Goal: Information Seeking & Learning: Learn about a topic

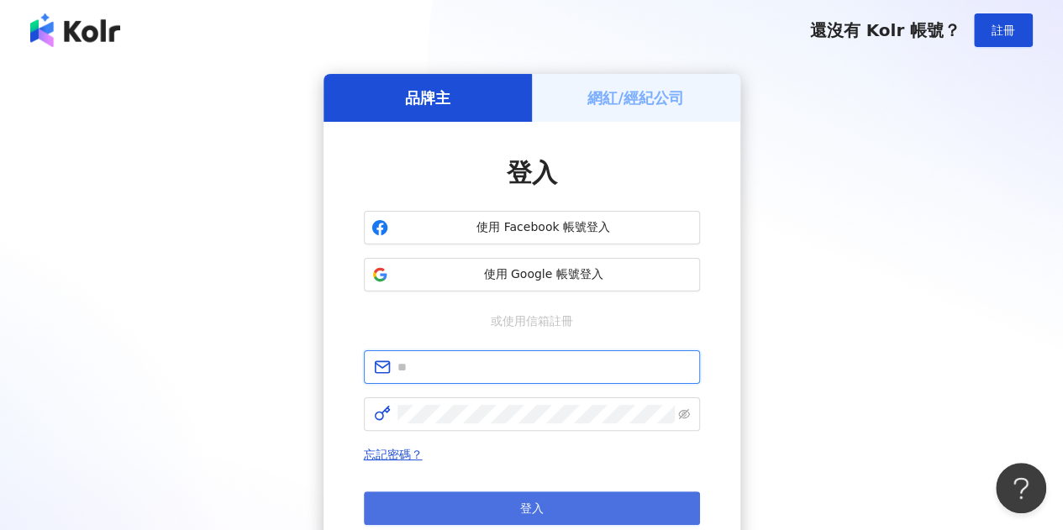
type input "**********"
click at [461, 493] on button "登入" at bounding box center [532, 509] width 336 height 34
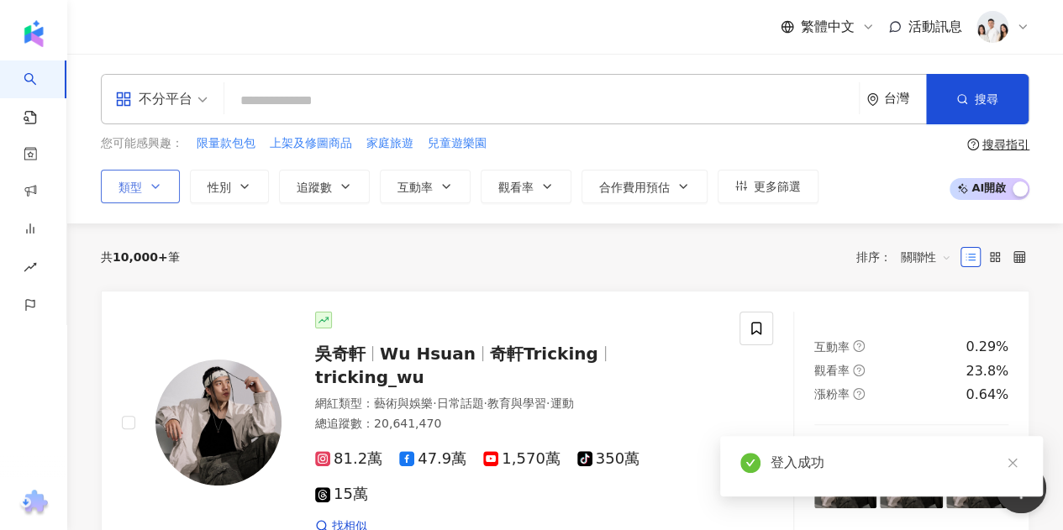
click at [126, 191] on span "類型" at bounding box center [131, 187] width 24 height 13
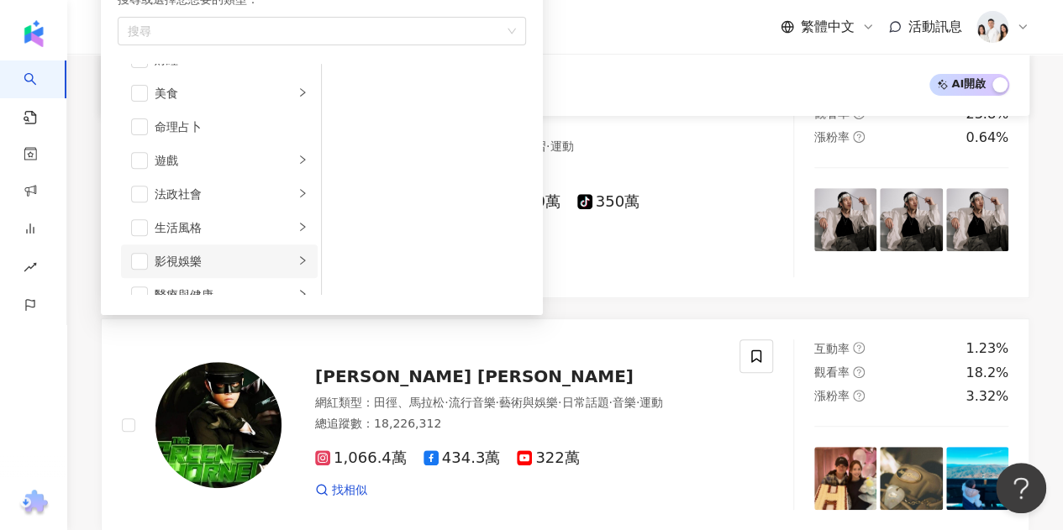
scroll to position [252, 0]
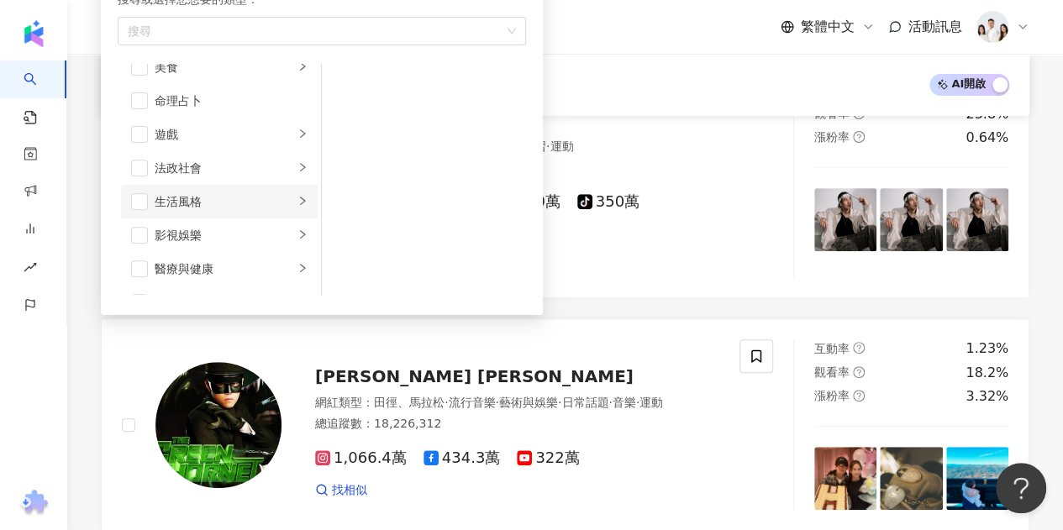
click at [298, 196] on icon "right" at bounding box center [303, 201] width 10 height 10
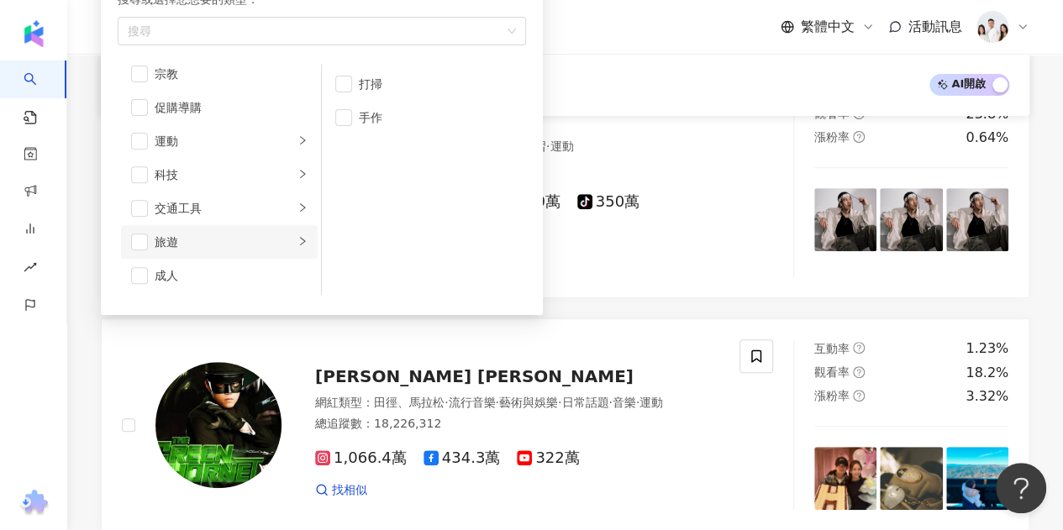
click at [263, 235] on div "旅遊" at bounding box center [225, 242] width 140 height 18
click at [140, 236] on span "button" at bounding box center [139, 242] width 17 height 17
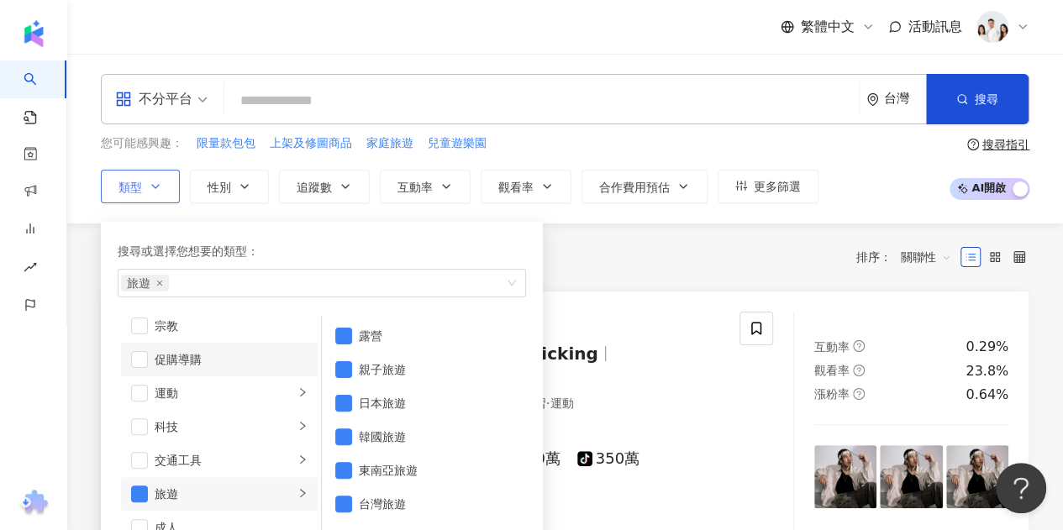
scroll to position [498, 0]
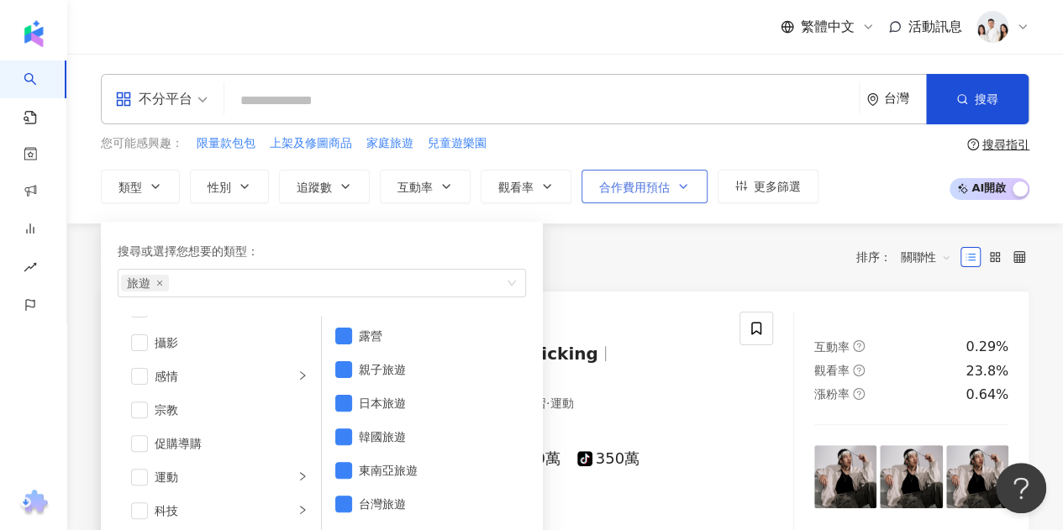
click at [656, 184] on span "合作費用預估" at bounding box center [634, 187] width 71 height 13
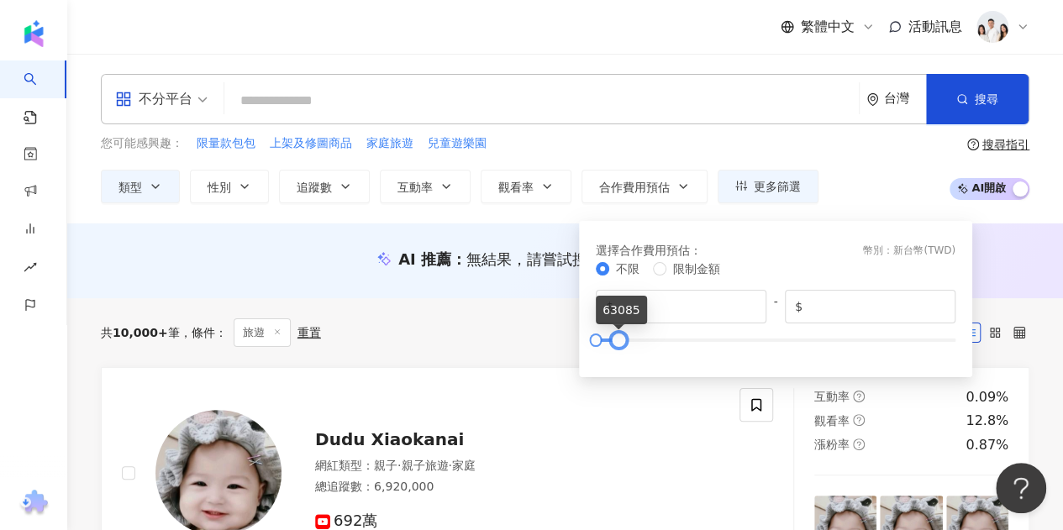
type input "*****"
drag, startPoint x: 953, startPoint y: 339, endPoint x: 614, endPoint y: 340, distance: 339.6
click at [614, 340] on div at bounding box center [615, 339] width 9 height 9
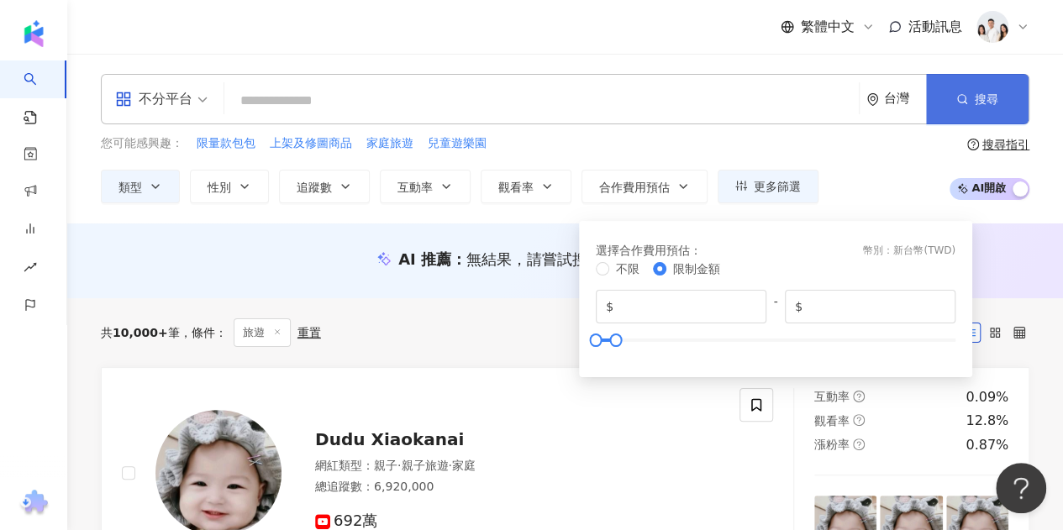
click at [979, 97] on span "搜尋" at bounding box center [987, 98] width 24 height 13
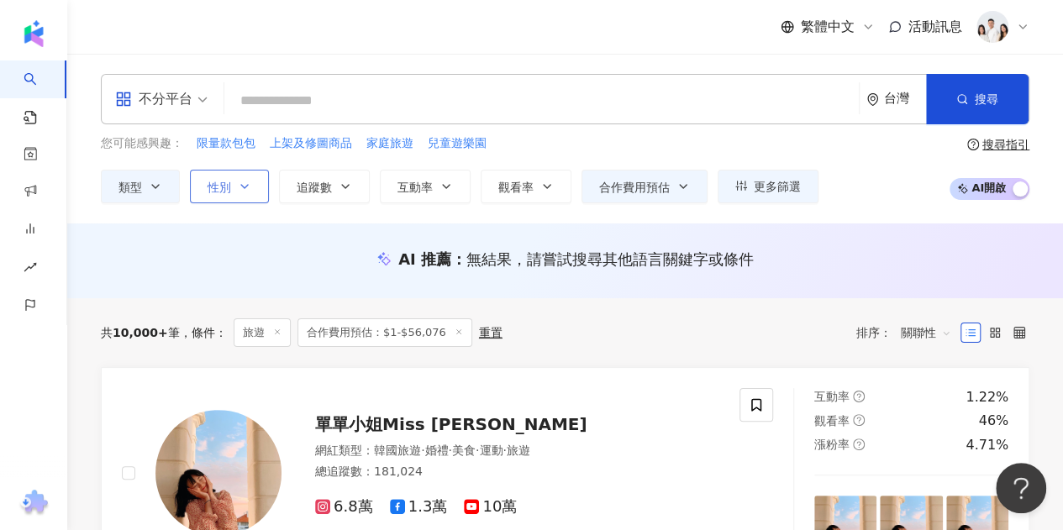
click at [239, 181] on icon "button" at bounding box center [244, 186] width 13 height 13
click at [904, 193] on div "您可能感興趣： 限量款包包 上架及修圖商品 家庭旅遊 兒童遊樂園 類型 性別 追蹤數 互動率 觀看率 合作費用預估 更多篩選 選擇合作費用預估 ： 幣別 ： …" at bounding box center [565, 169] width 929 height 69
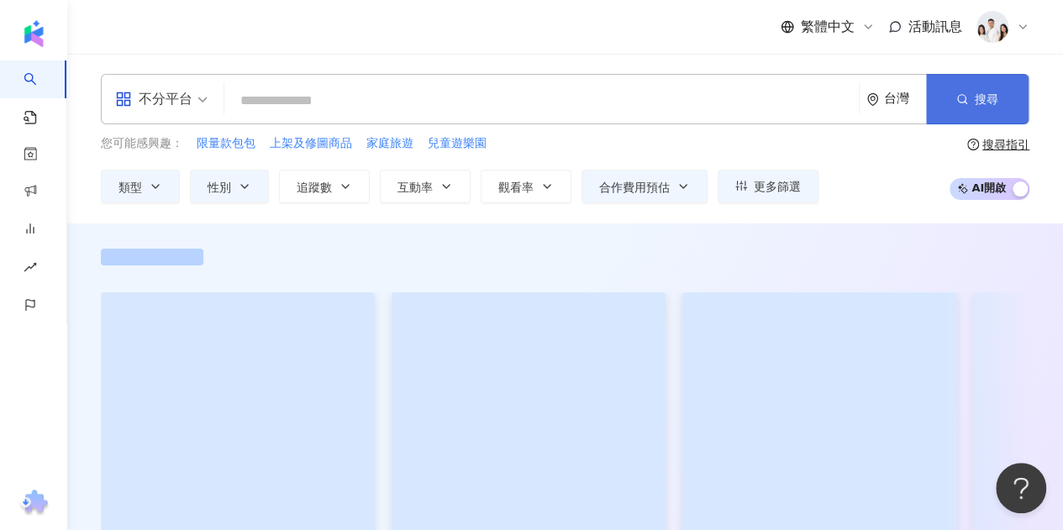
click at [970, 92] on button "搜尋" at bounding box center [977, 99] width 103 height 50
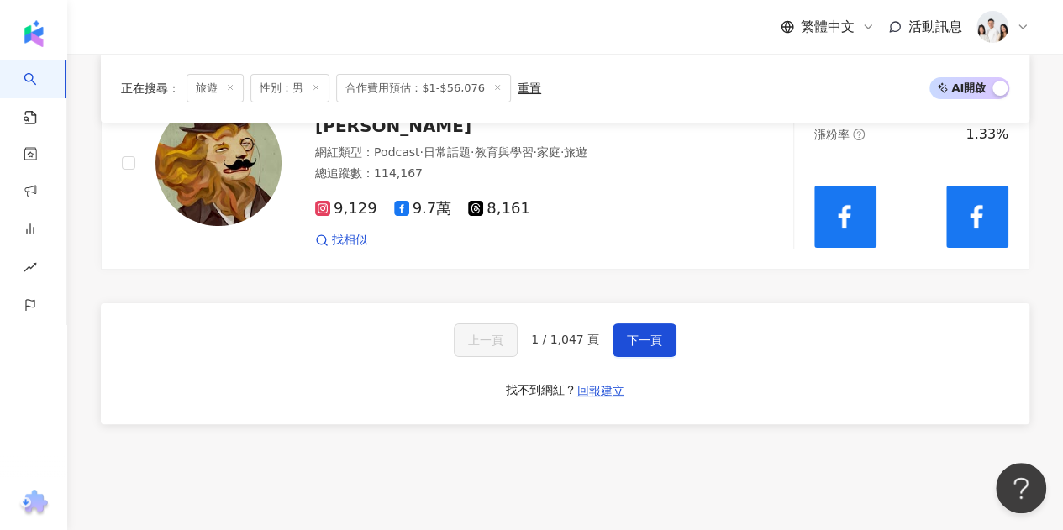
scroll to position [3195, 0]
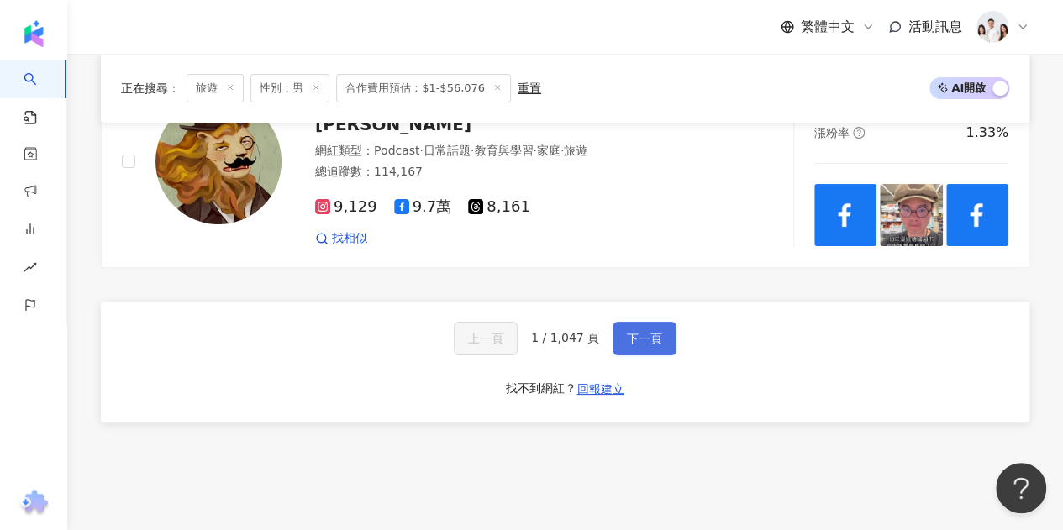
click at [629, 332] on span "下一頁" at bounding box center [644, 338] width 35 height 13
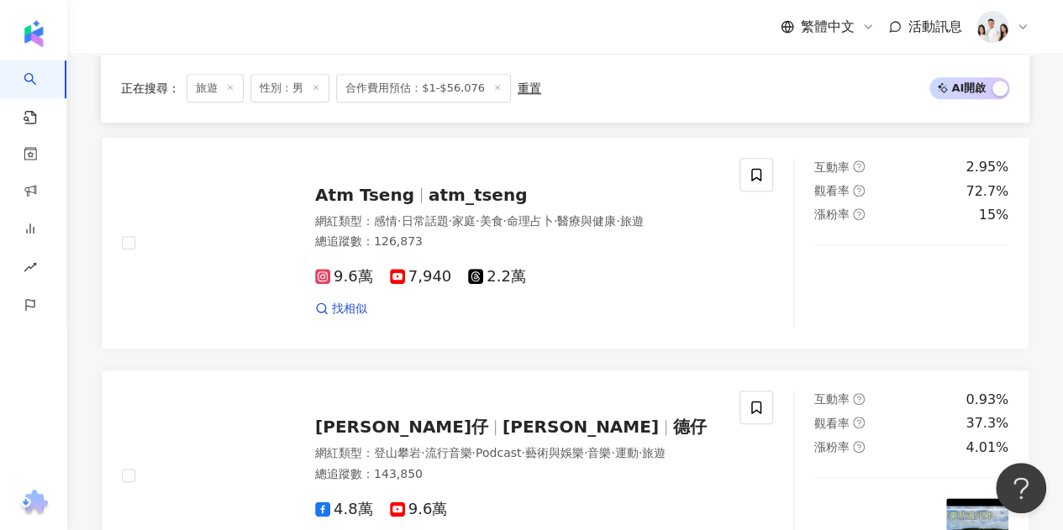
scroll to position [0, 0]
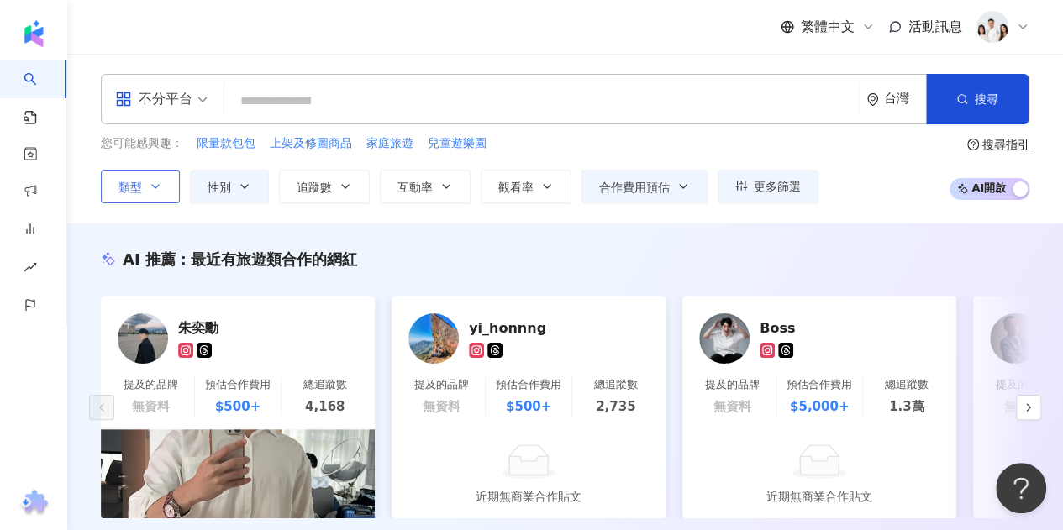
click at [144, 201] on button "類型" at bounding box center [140, 187] width 79 height 34
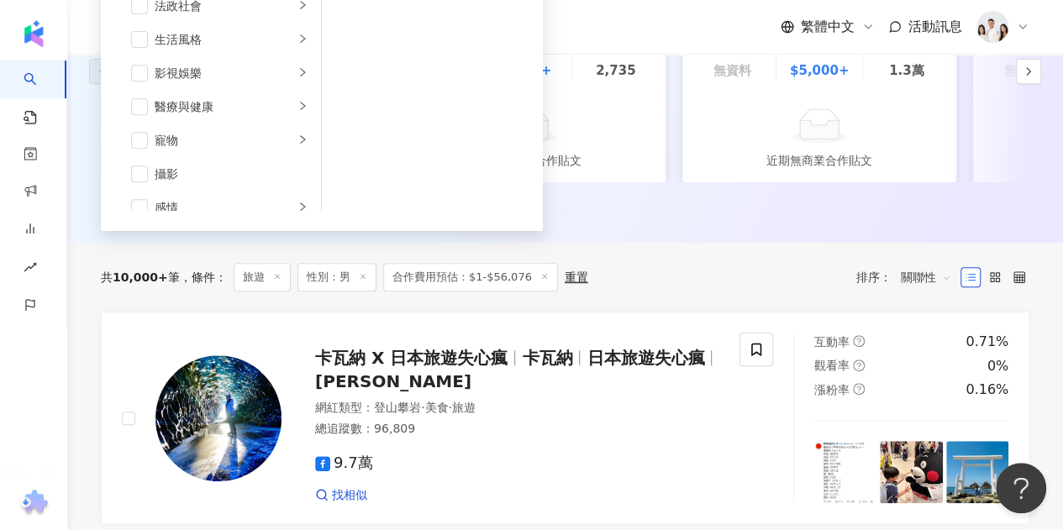
scroll to position [582, 0]
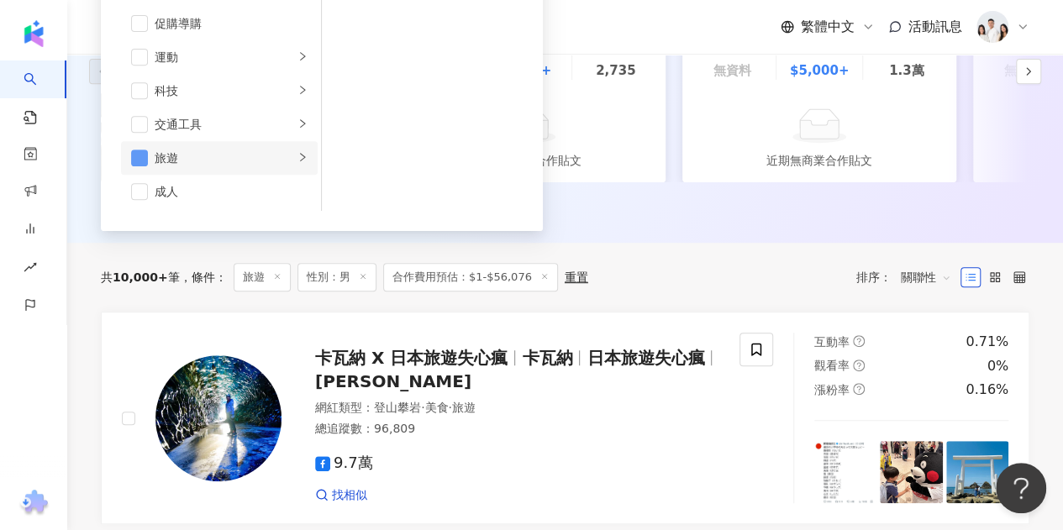
click at [143, 152] on span "button" at bounding box center [139, 158] width 17 height 17
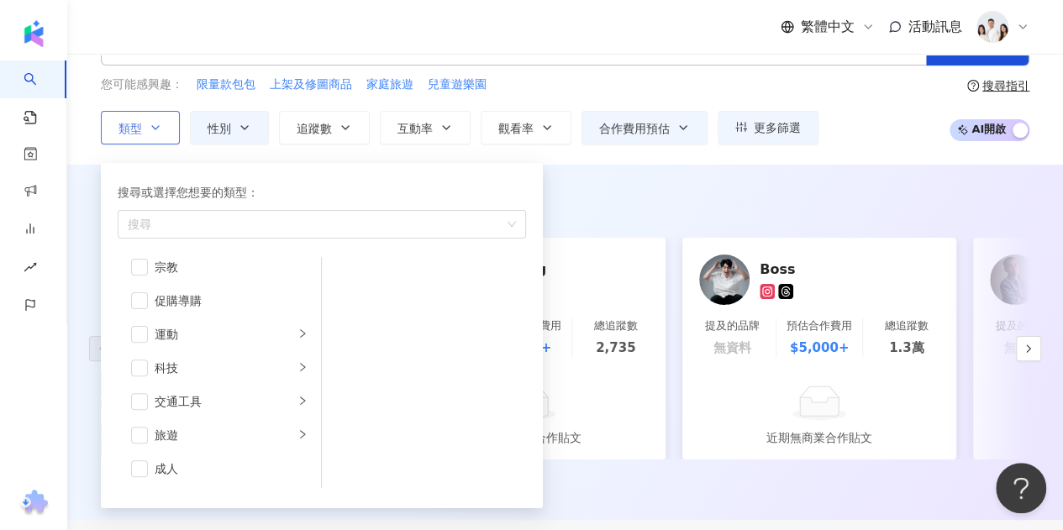
scroll to position [0, 0]
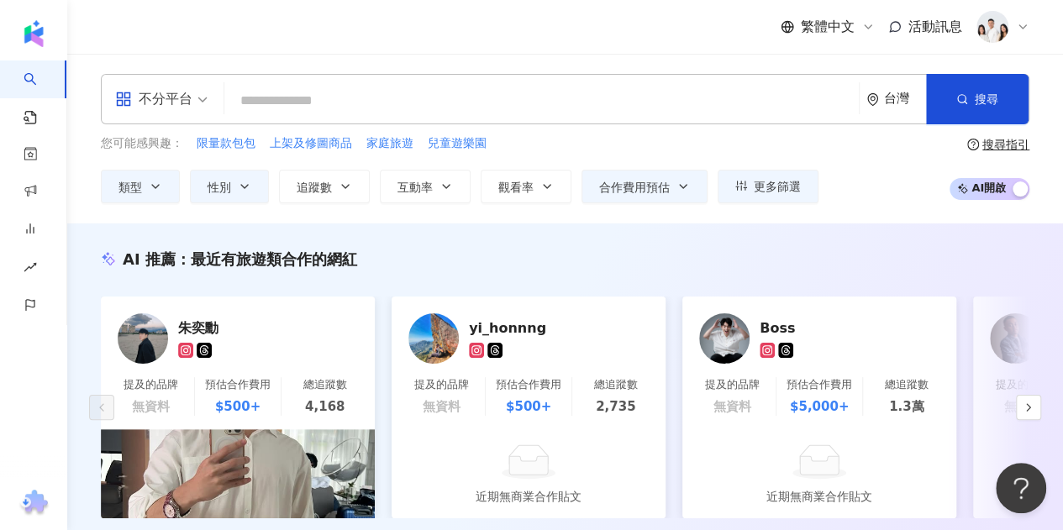
drag, startPoint x: 461, startPoint y: 87, endPoint x: 312, endPoint y: 135, distance: 156.6
click at [461, 87] on input "search" at bounding box center [541, 101] width 621 height 32
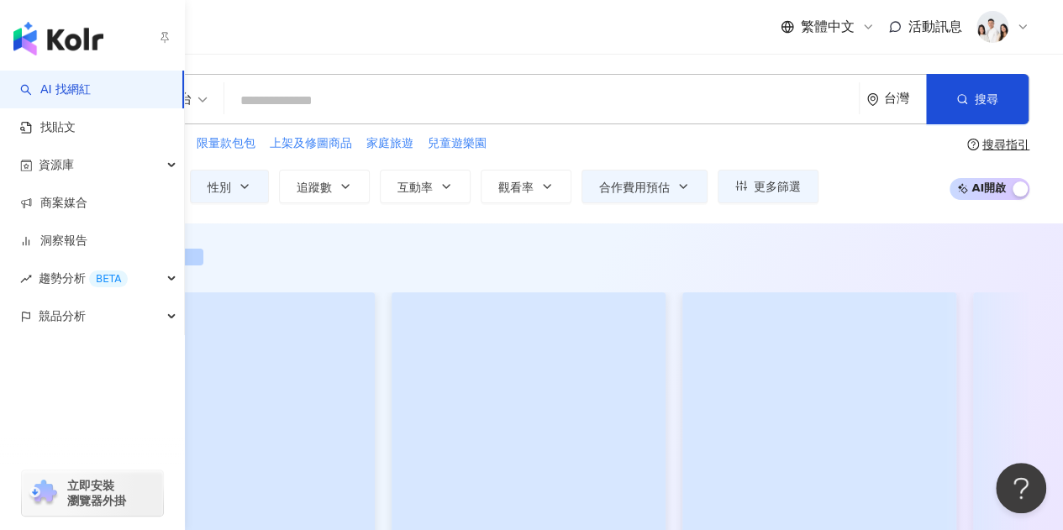
click at [28, 33] on img "button" at bounding box center [58, 39] width 90 height 34
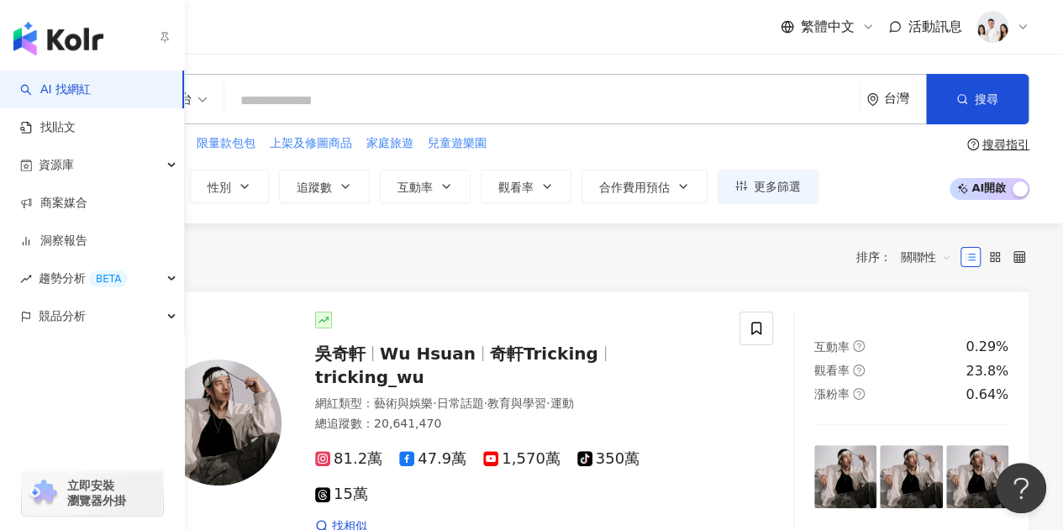
click at [59, 90] on link "AI 找網紅" at bounding box center [55, 90] width 71 height 17
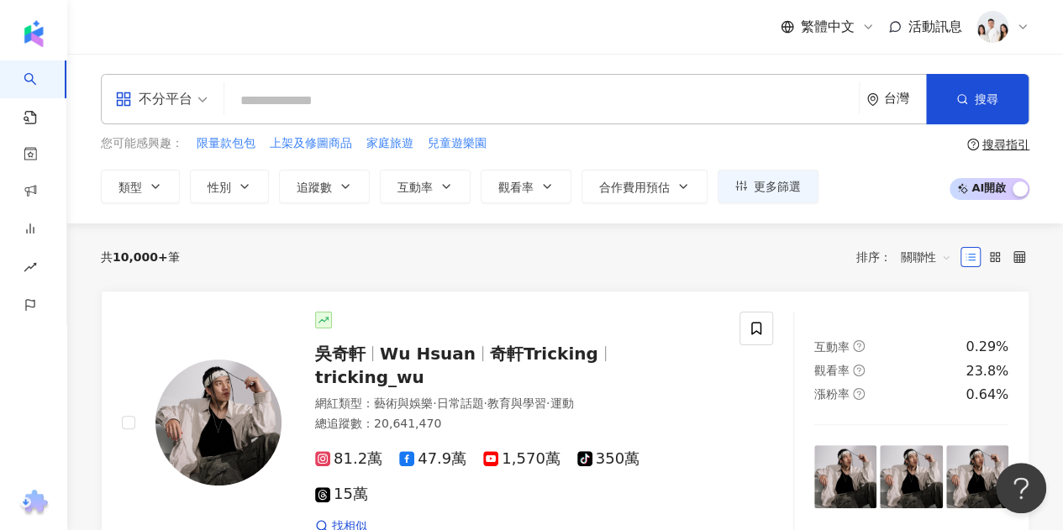
click at [426, 103] on input "search" at bounding box center [541, 101] width 621 height 32
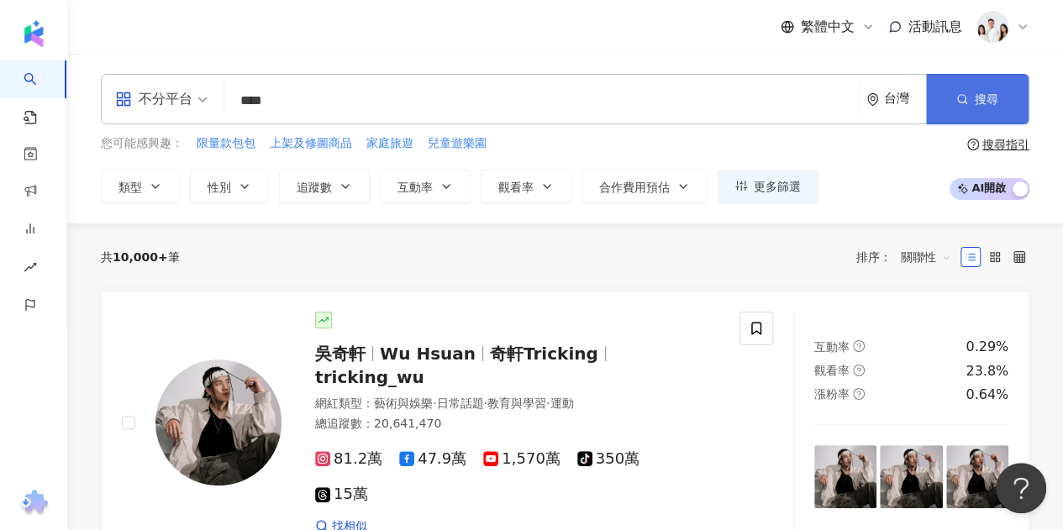
click at [977, 98] on span "搜尋" at bounding box center [987, 98] width 24 height 13
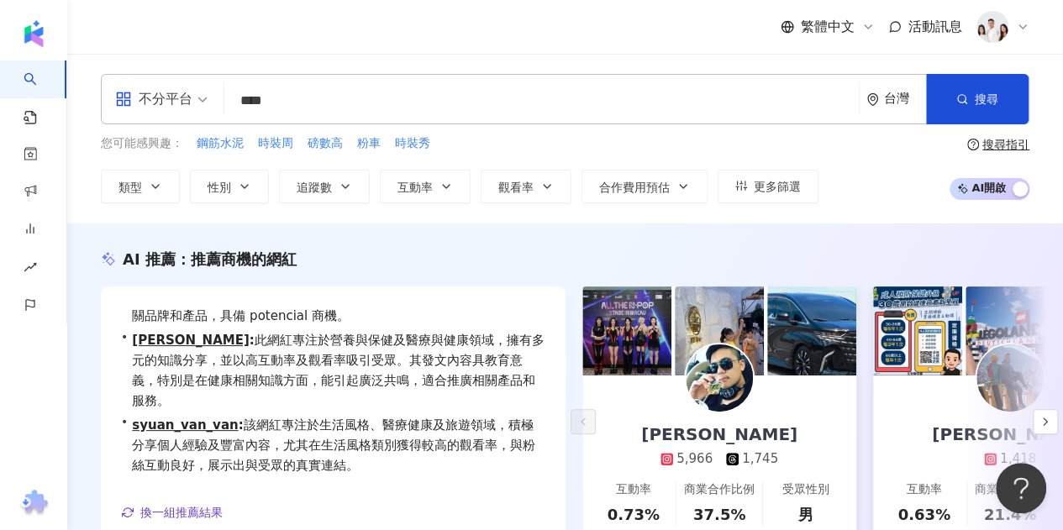
click at [382, 89] on input "****" at bounding box center [541, 101] width 621 height 32
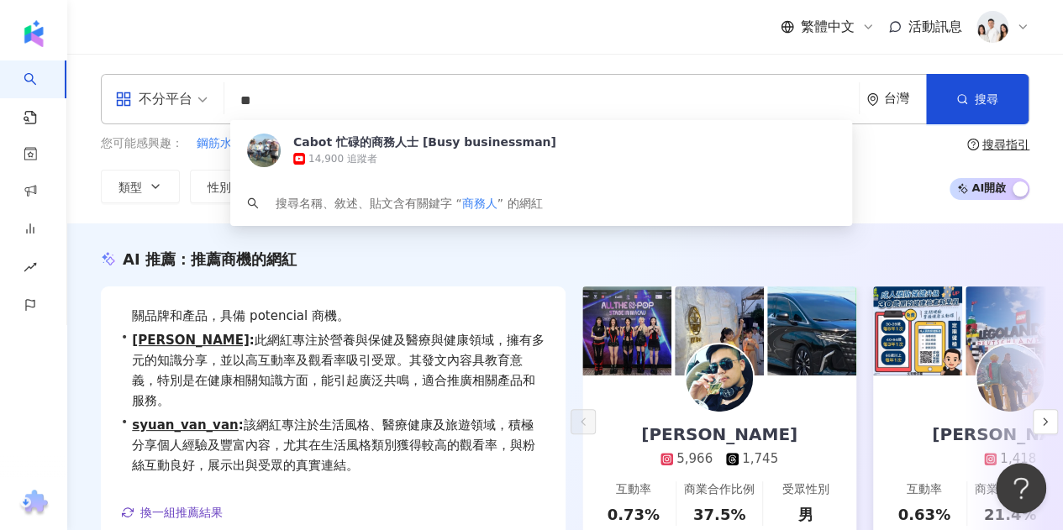
type input "*"
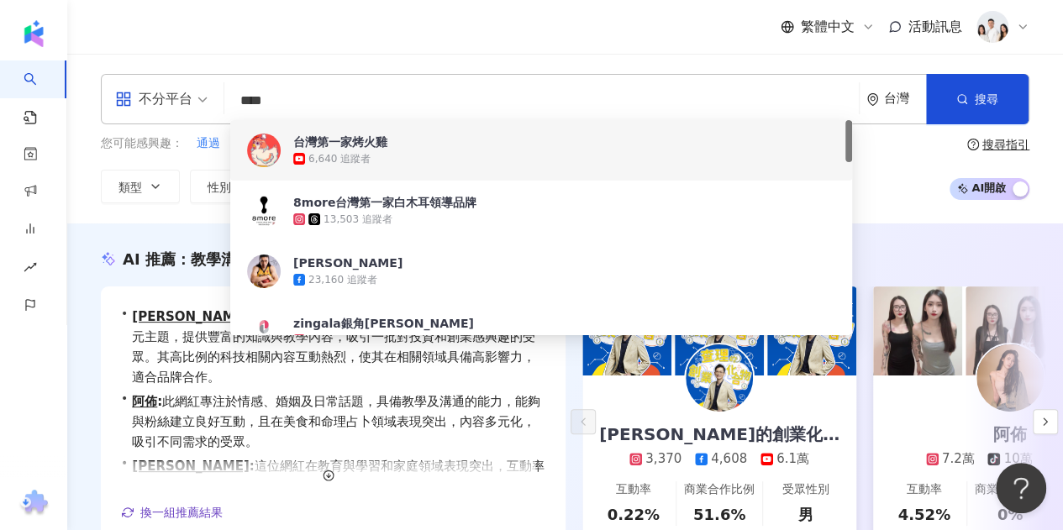
click at [675, 91] on input "****" at bounding box center [541, 101] width 621 height 32
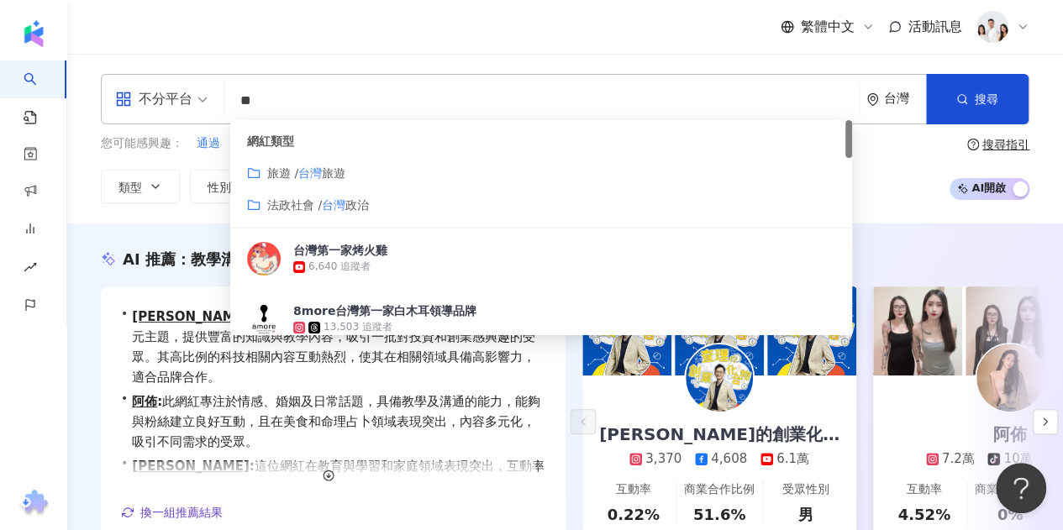
type input "*"
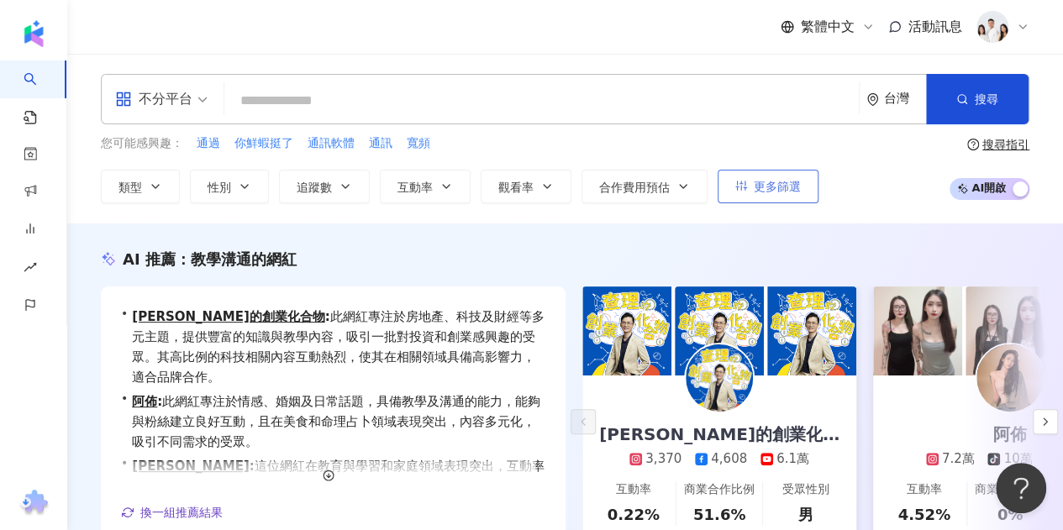
click at [762, 187] on span "更多篩選" at bounding box center [777, 186] width 47 height 13
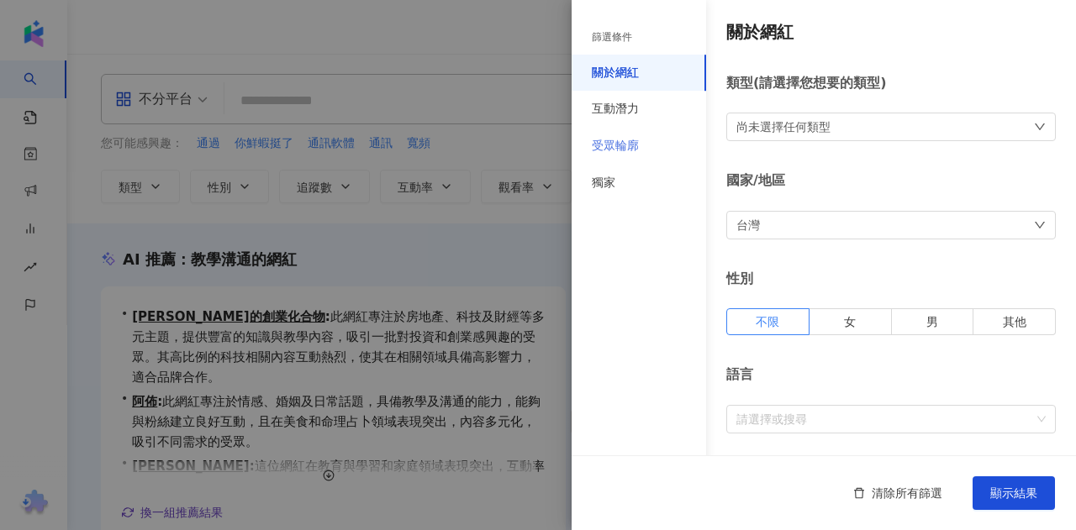
click at [647, 140] on div "受眾輪廓" at bounding box center [639, 146] width 135 height 37
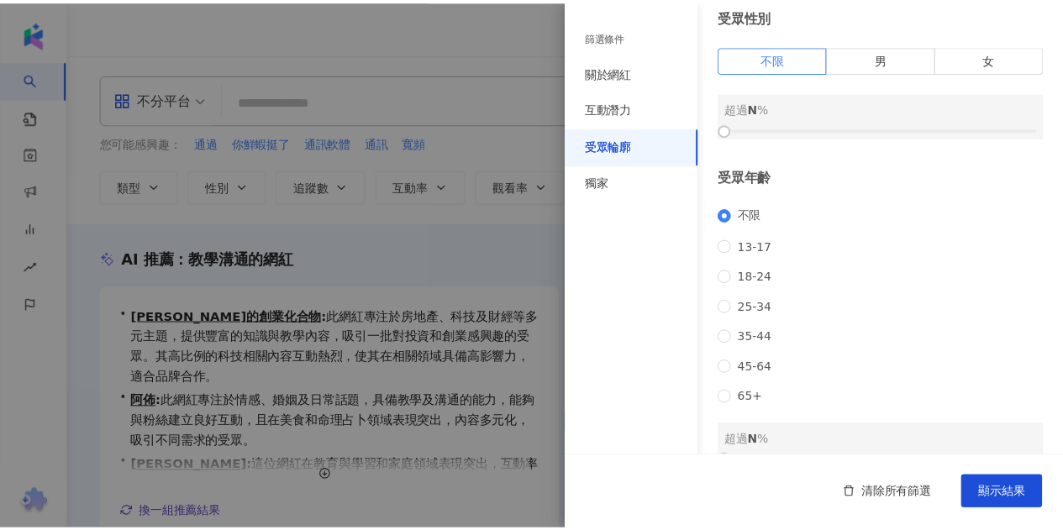
scroll to position [84, 0]
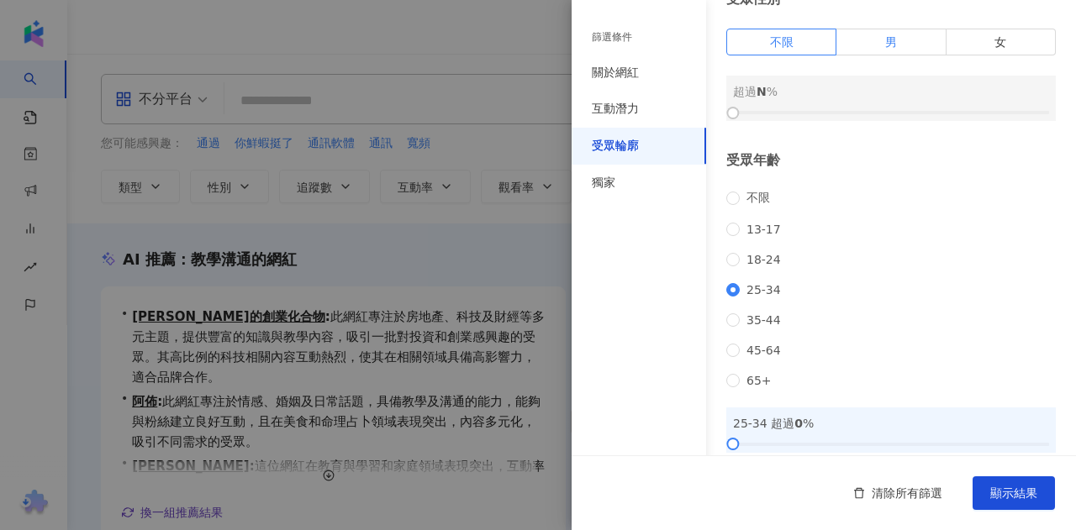
click at [878, 49] on label "男" at bounding box center [890, 42] width 109 height 27
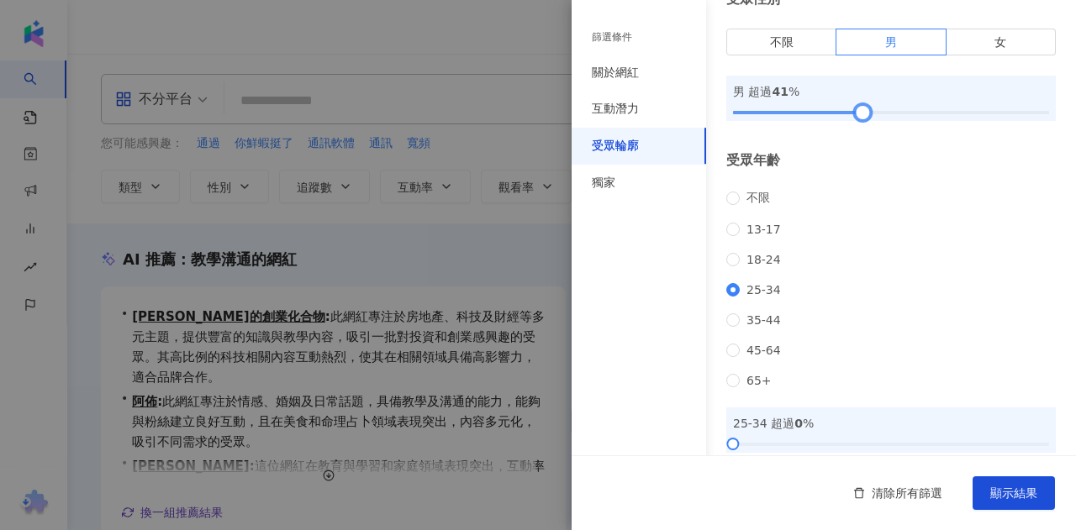
drag, startPoint x: 728, startPoint y: 109, endPoint x: 852, endPoint y: 113, distance: 124.5
click at [858, 113] on div at bounding box center [862, 112] width 9 height 9
click at [1025, 490] on span "顯示結果" at bounding box center [1013, 493] width 47 height 13
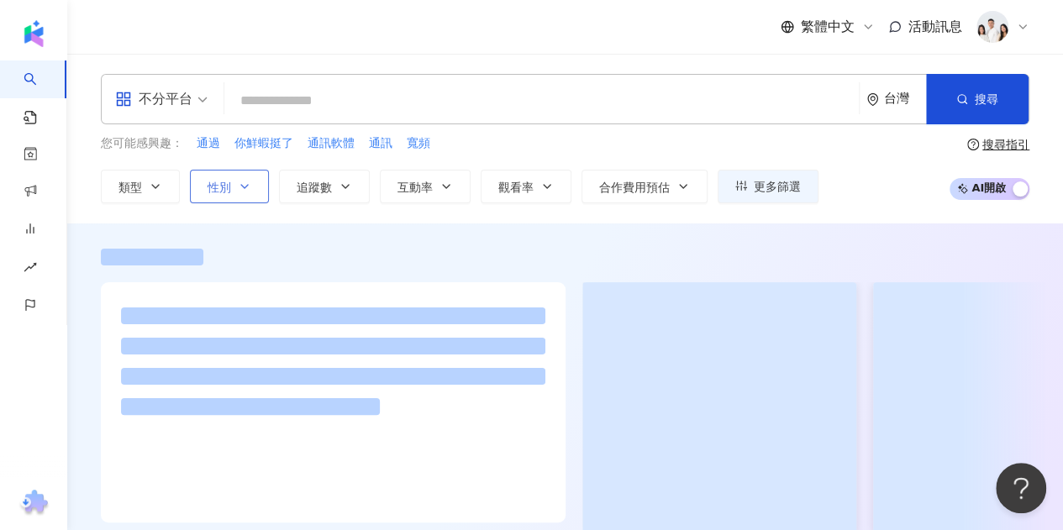
click at [234, 191] on button "性別" at bounding box center [229, 187] width 79 height 34
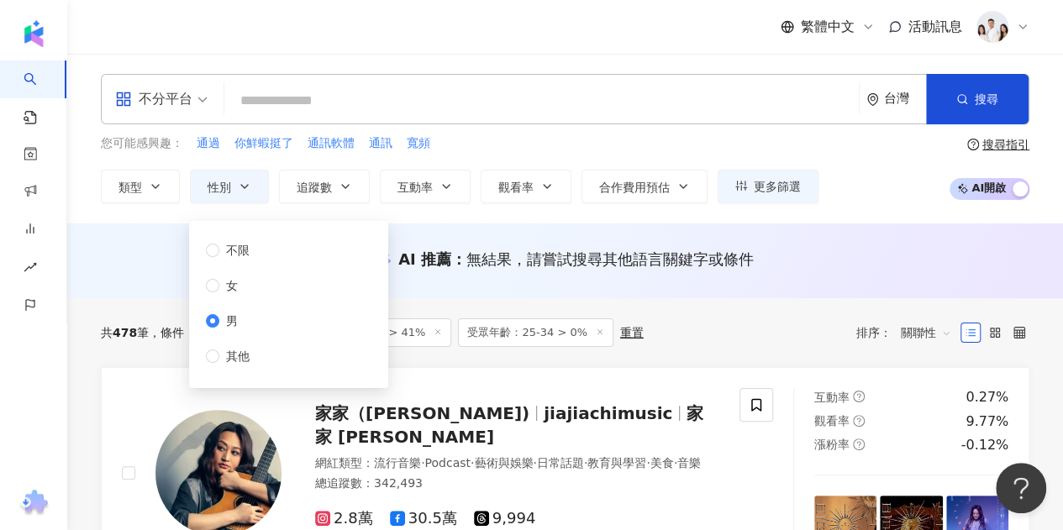
click at [545, 41] on div "繁體中文 活動訊息" at bounding box center [565, 27] width 929 height 54
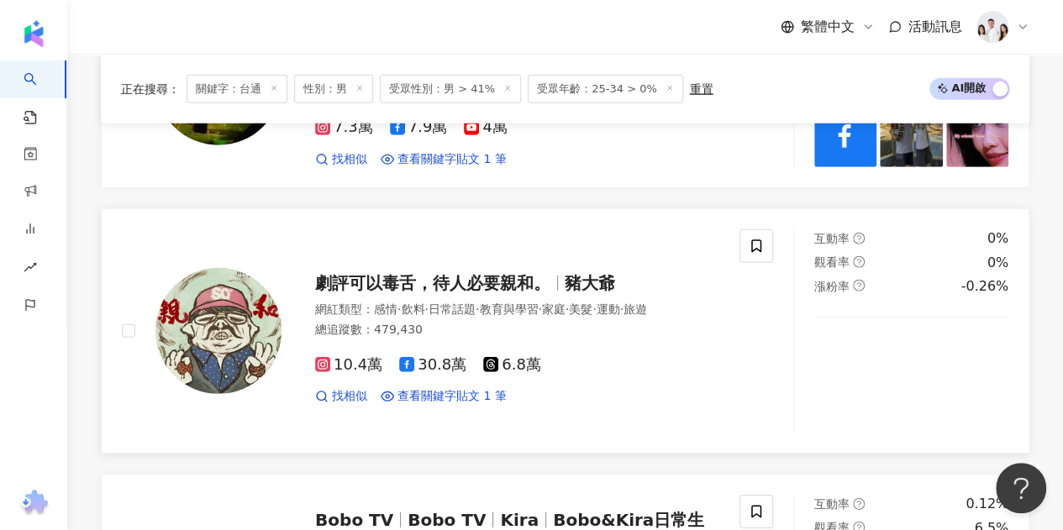
scroll to position [2186, 0]
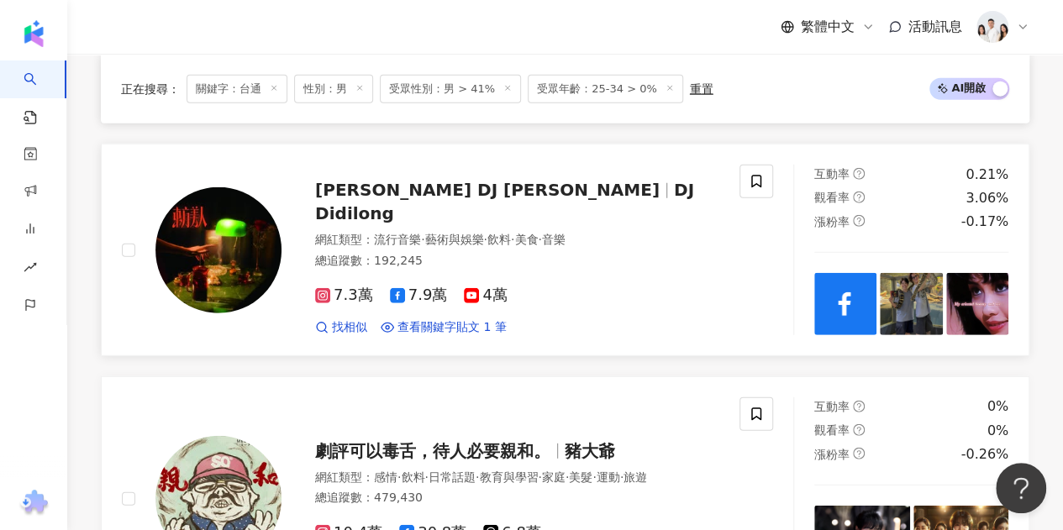
click at [224, 275] on img at bounding box center [219, 250] width 126 height 126
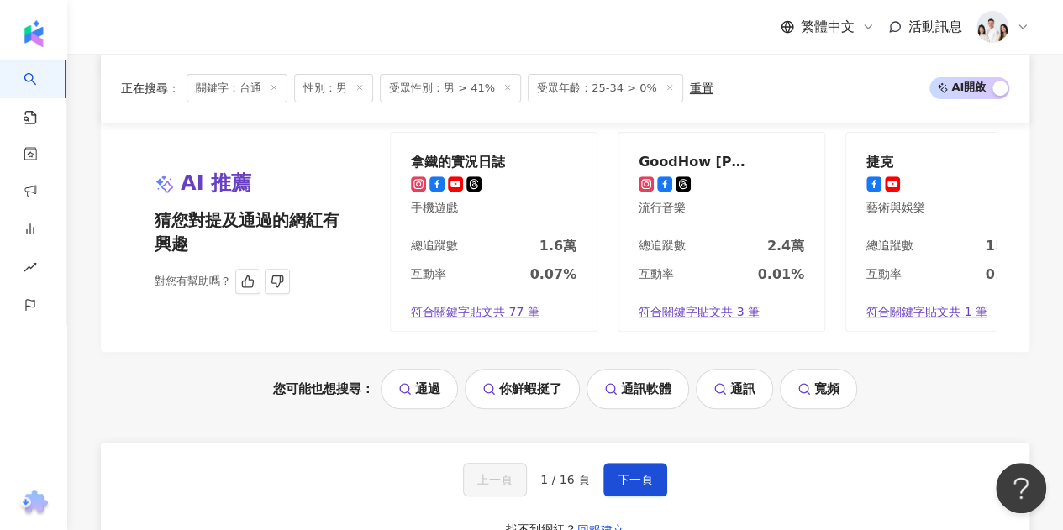
scroll to position [3702, 0]
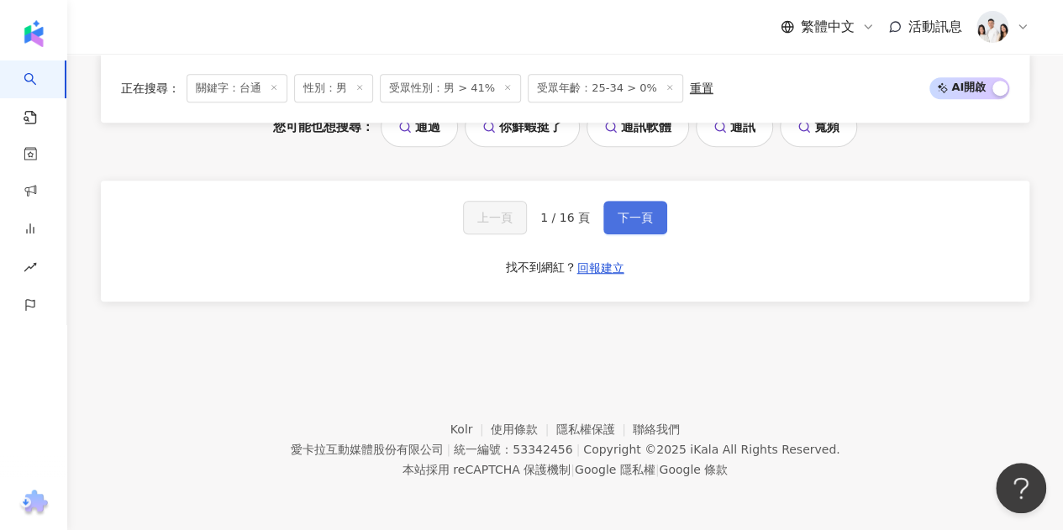
click at [618, 224] on span "下一頁" at bounding box center [635, 217] width 35 height 13
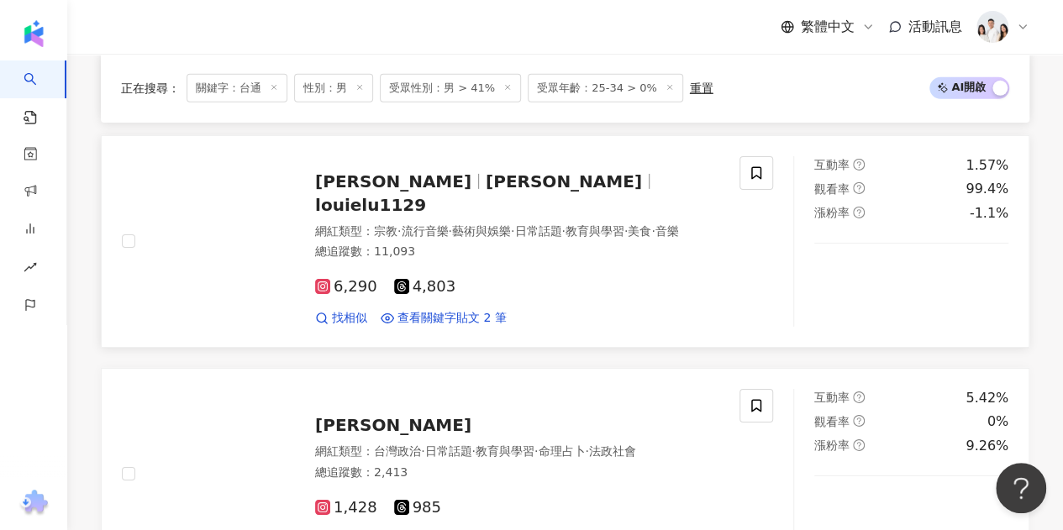
scroll to position [2340, 0]
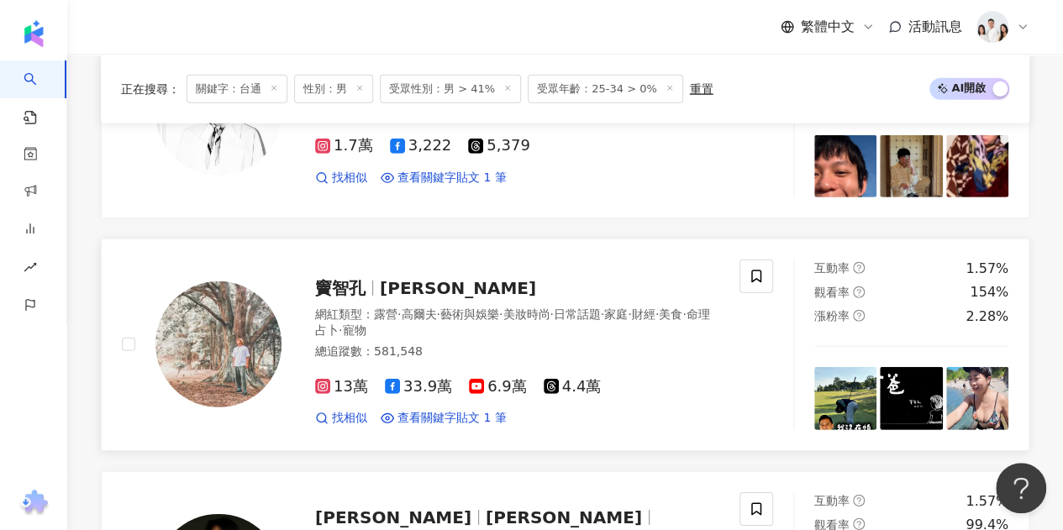
click at [370, 292] on span "竇智孔" at bounding box center [347, 288] width 65 height 20
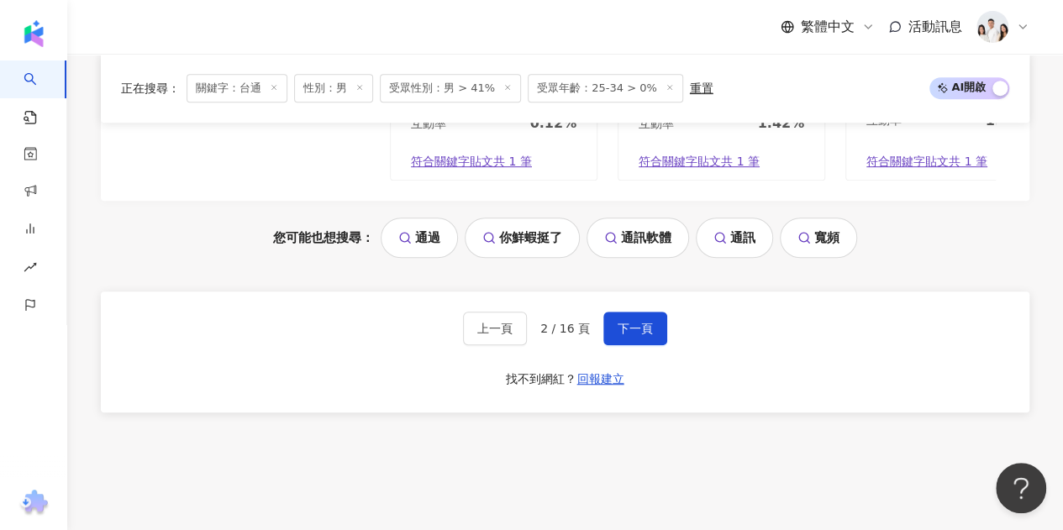
scroll to position [3686, 0]
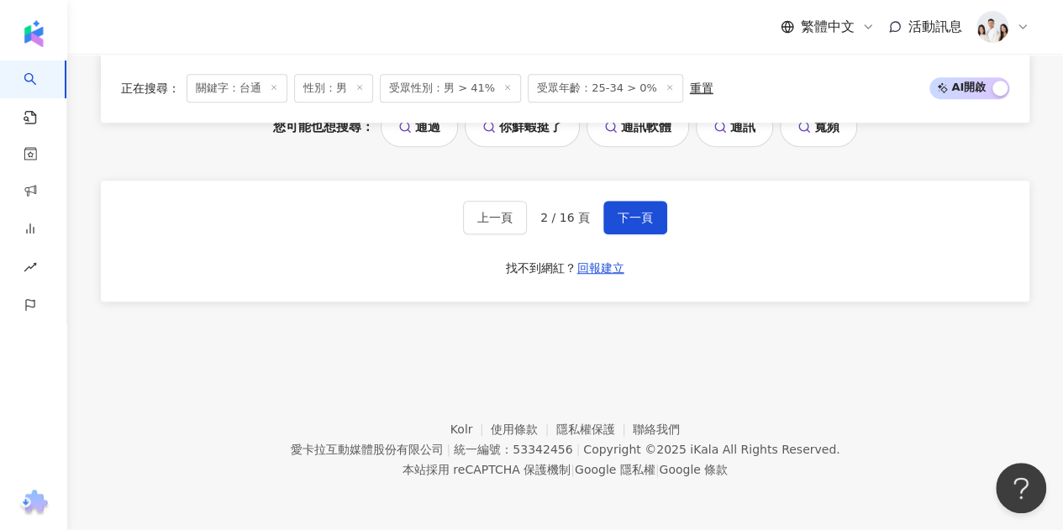
click at [666, 219] on div "上一頁 2 / 16 頁 下一頁 找不到網紅？ 回報建立" at bounding box center [565, 241] width 929 height 121
click at [612, 219] on button "下一頁" at bounding box center [636, 218] width 64 height 34
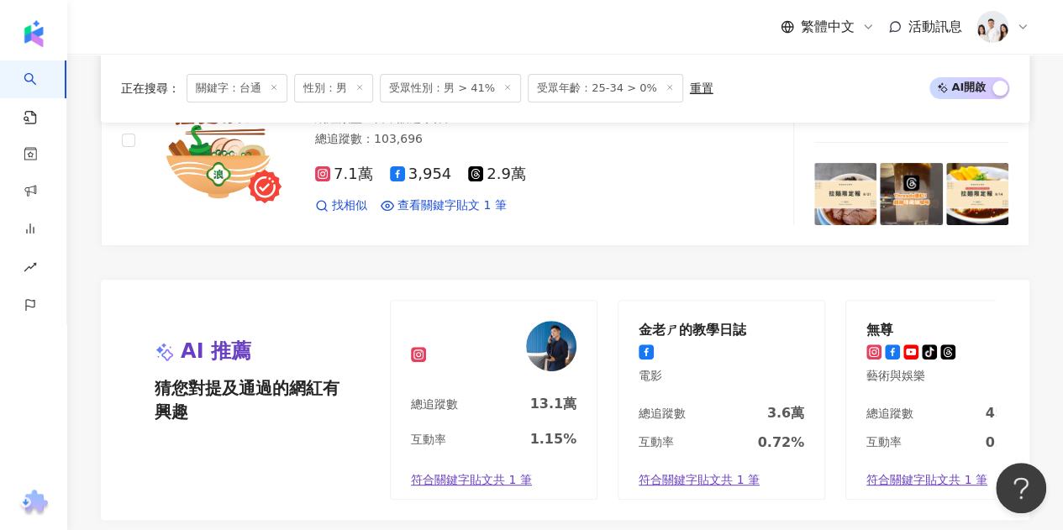
scroll to position [3699, 0]
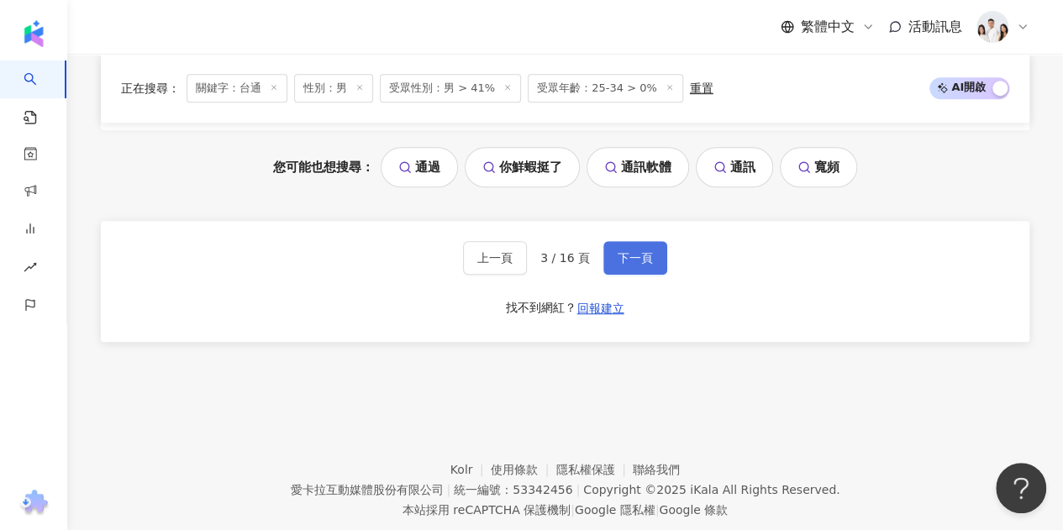
click at [646, 255] on button "下一頁" at bounding box center [636, 258] width 64 height 34
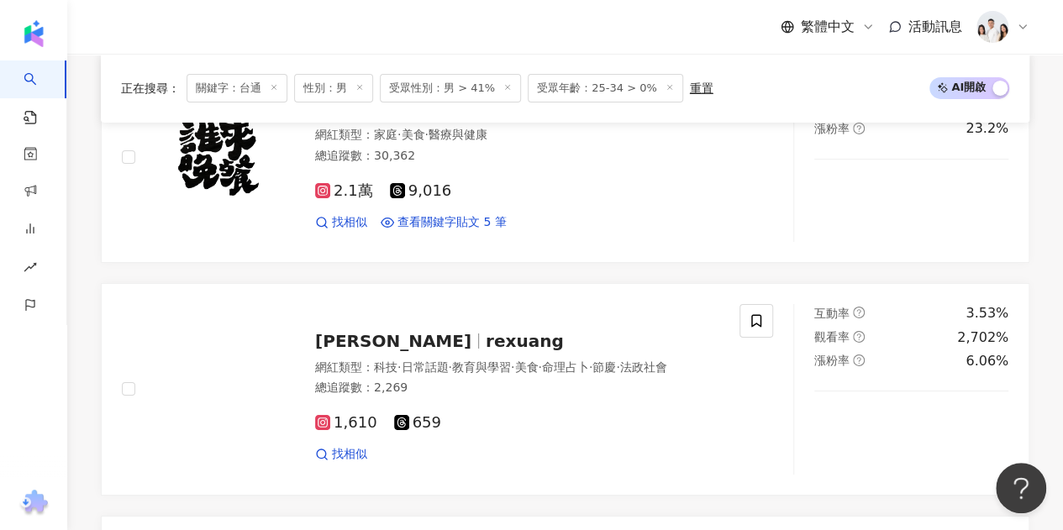
scroll to position [3349, 0]
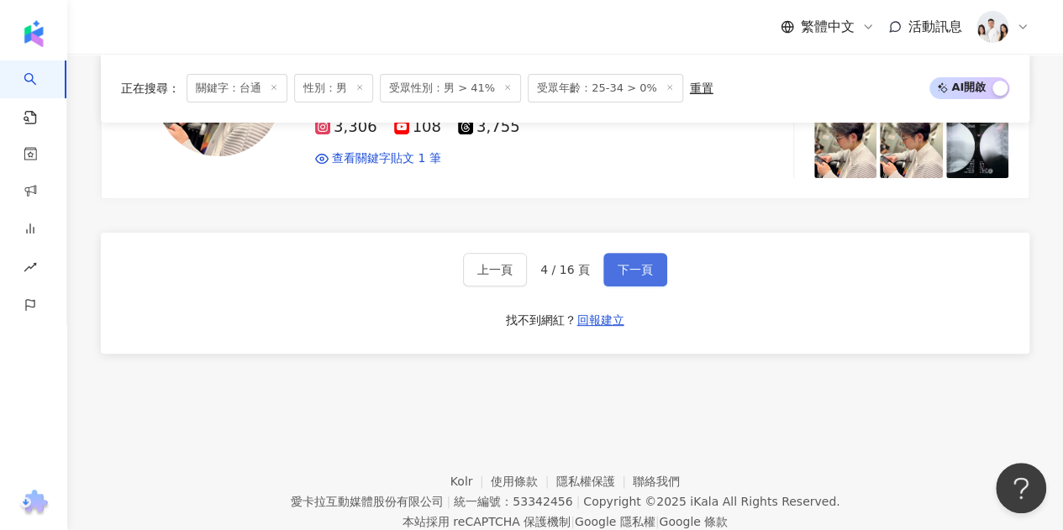
click at [635, 263] on span "下一頁" at bounding box center [635, 269] width 35 height 13
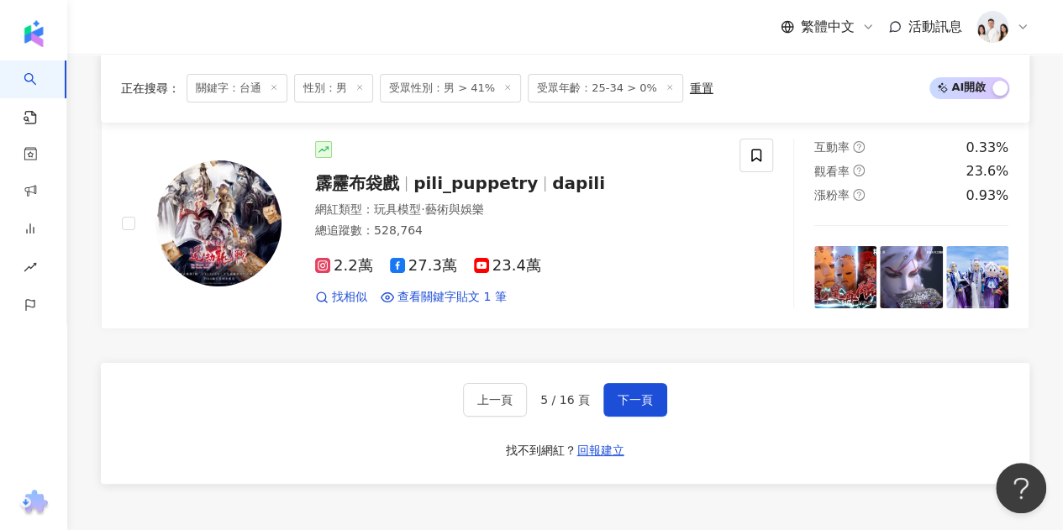
scroll to position [3195, 0]
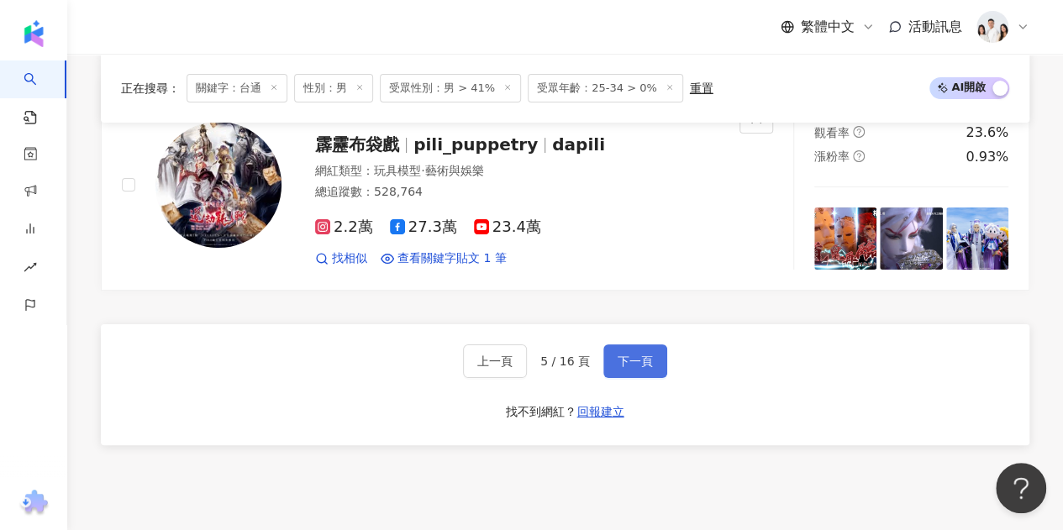
click at [641, 355] on span "下一頁" at bounding box center [635, 361] width 35 height 13
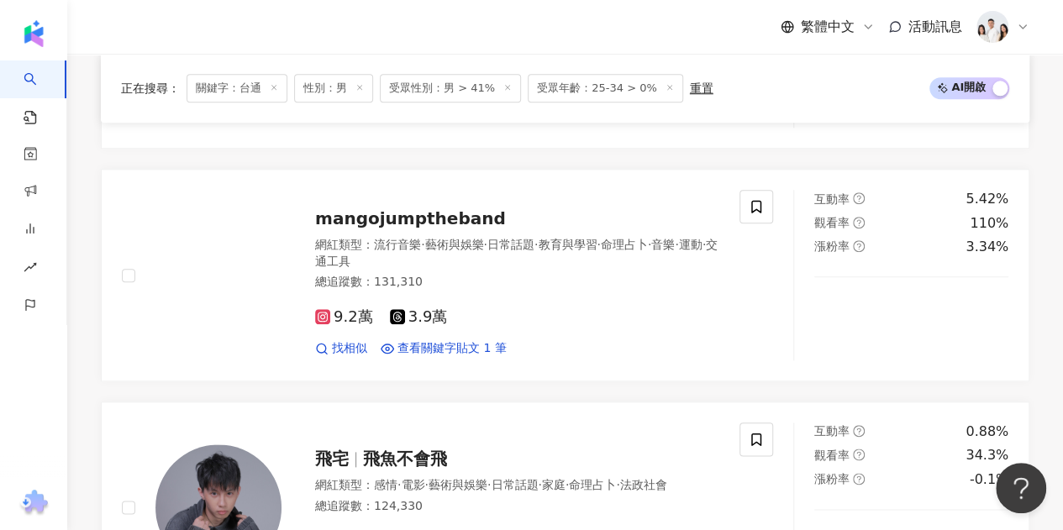
scroll to position [925, 0]
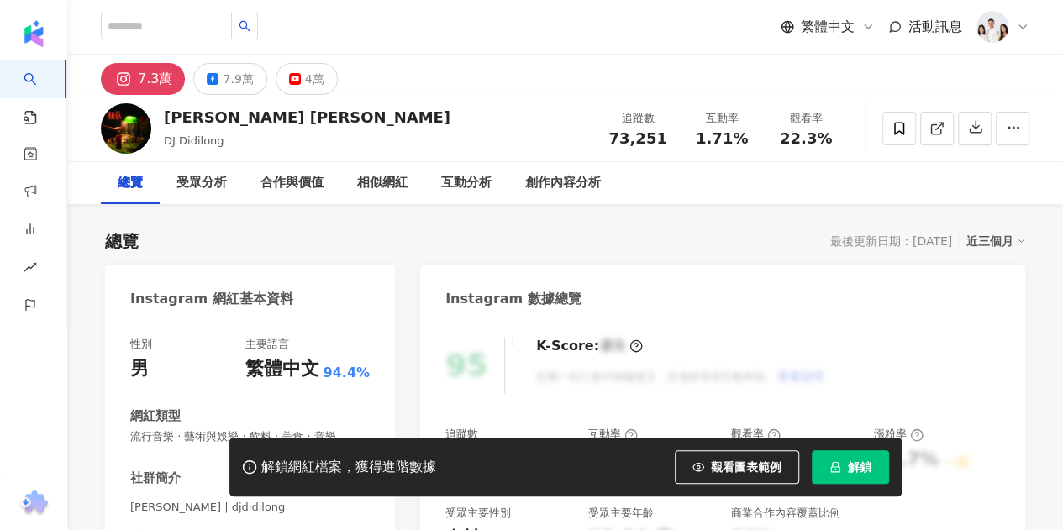
drag, startPoint x: 225, startPoint y: 140, endPoint x: 166, endPoint y: 140, distance: 59.7
click at [164, 141] on div "DJ Didilong" at bounding box center [307, 141] width 287 height 17
click at [436, 245] on div "總覽 最後更新日期：2025/8/22 近三個月" at bounding box center [565, 242] width 921 height 24
